Goal: Go to known website: Access a specific website the user already knows

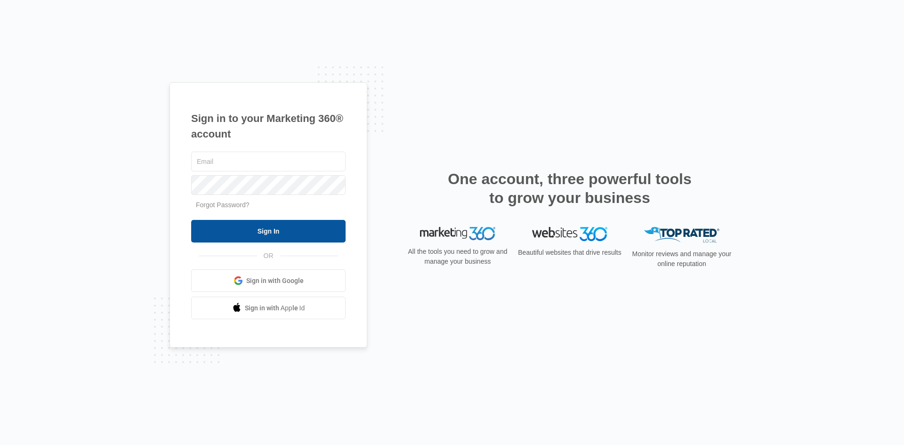
type input "[EMAIL_ADDRESS][DOMAIN_NAME]"
click at [236, 229] on input "Sign In" at bounding box center [268, 231] width 154 height 23
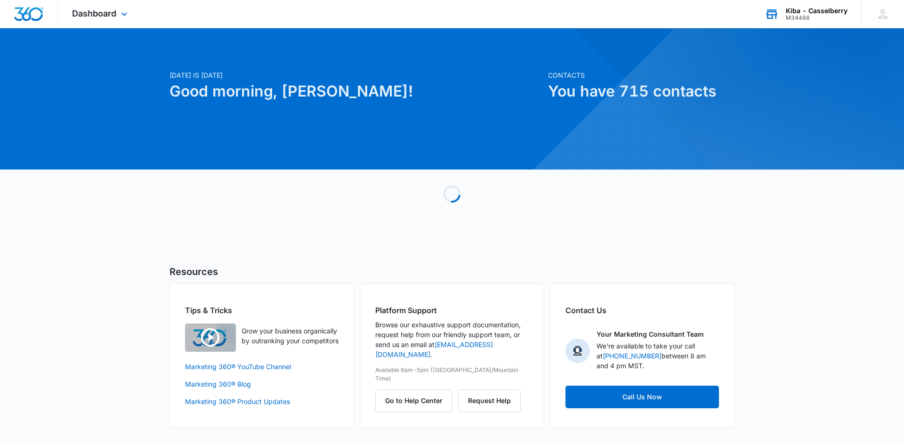
click at [796, 18] on div "M34488" at bounding box center [817, 18] width 62 height 7
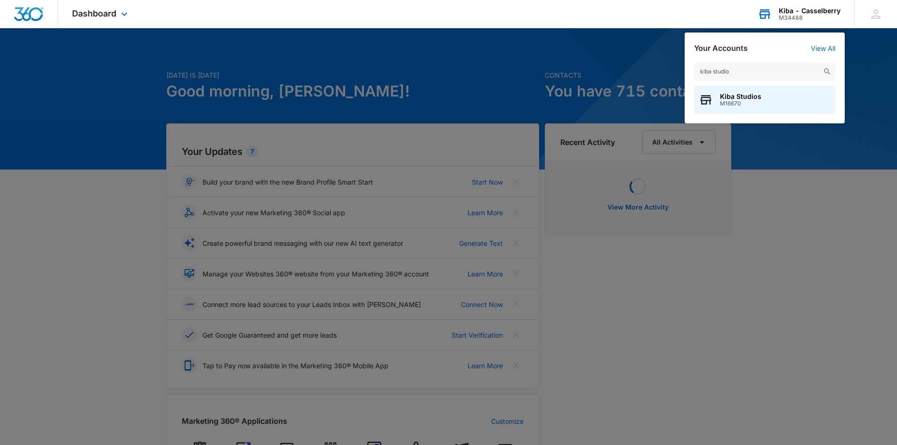
type input "kiba studios"
